Goal: Navigation & Orientation: Find specific page/section

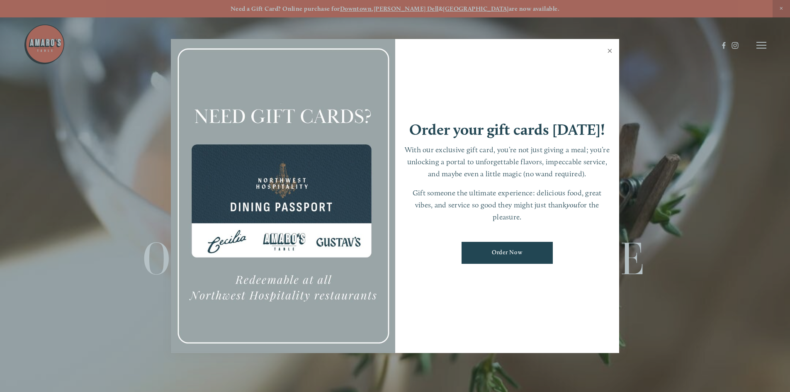
click at [611, 50] on link "Close" at bounding box center [610, 51] width 16 height 23
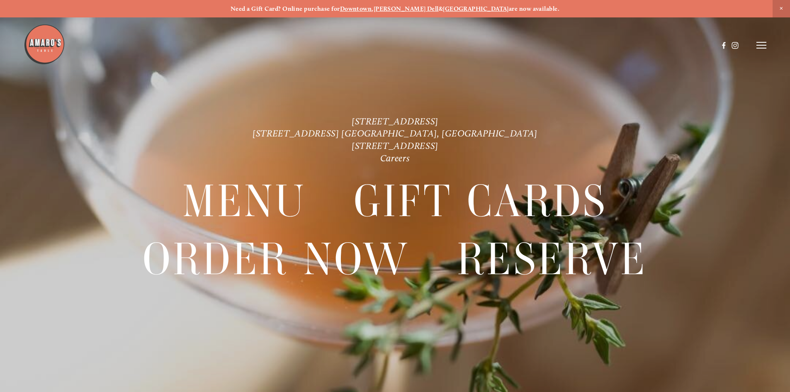
click at [760, 45] on line at bounding box center [761, 45] width 10 height 0
click at [584, 47] on span "Menu" at bounding box center [587, 45] width 17 height 8
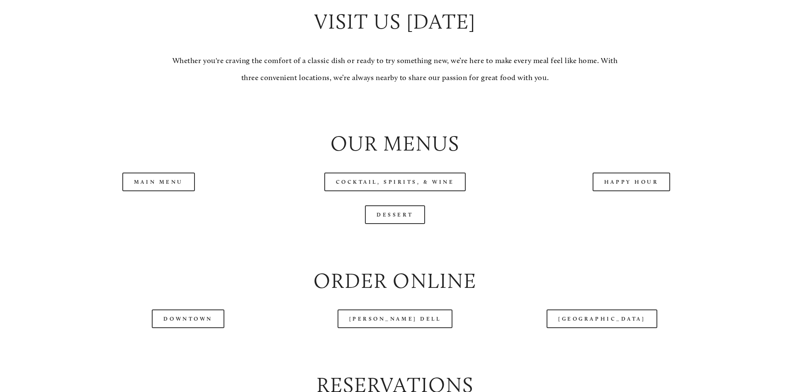
scroll to position [871, 0]
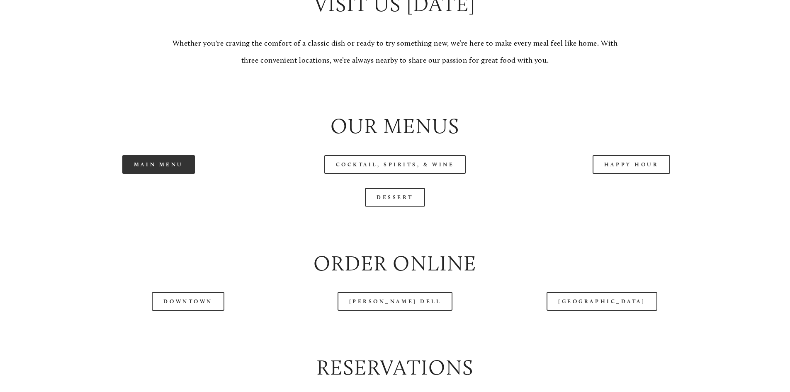
click at [156, 174] on link "Main Menu" at bounding box center [158, 164] width 73 height 19
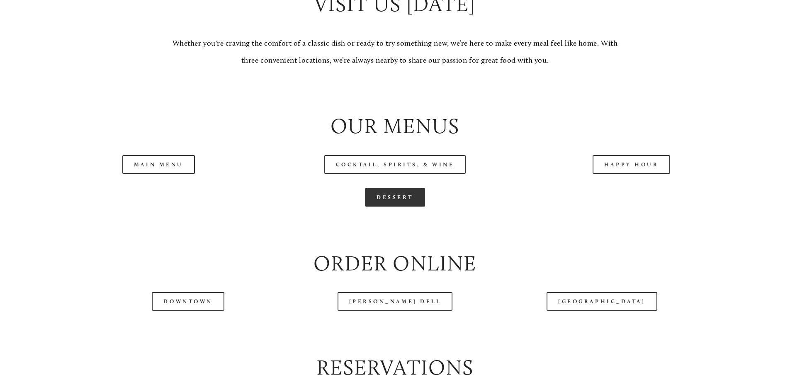
click at [392, 207] on link "Dessert" at bounding box center [395, 197] width 60 height 19
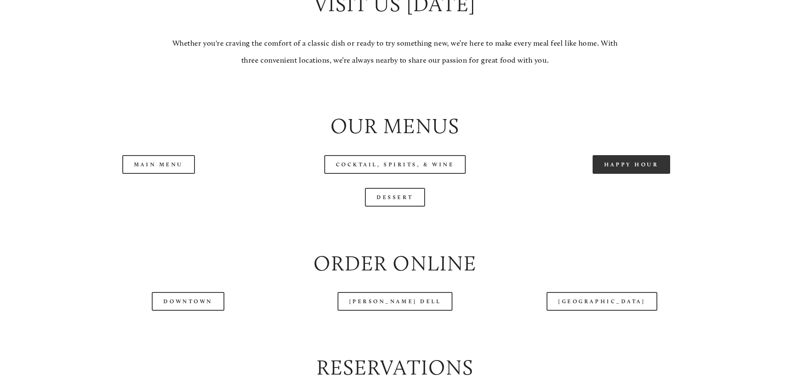
click at [623, 174] on link "Happy Hour" at bounding box center [632, 164] width 78 height 19
